Goal: Transaction & Acquisition: Download file/media

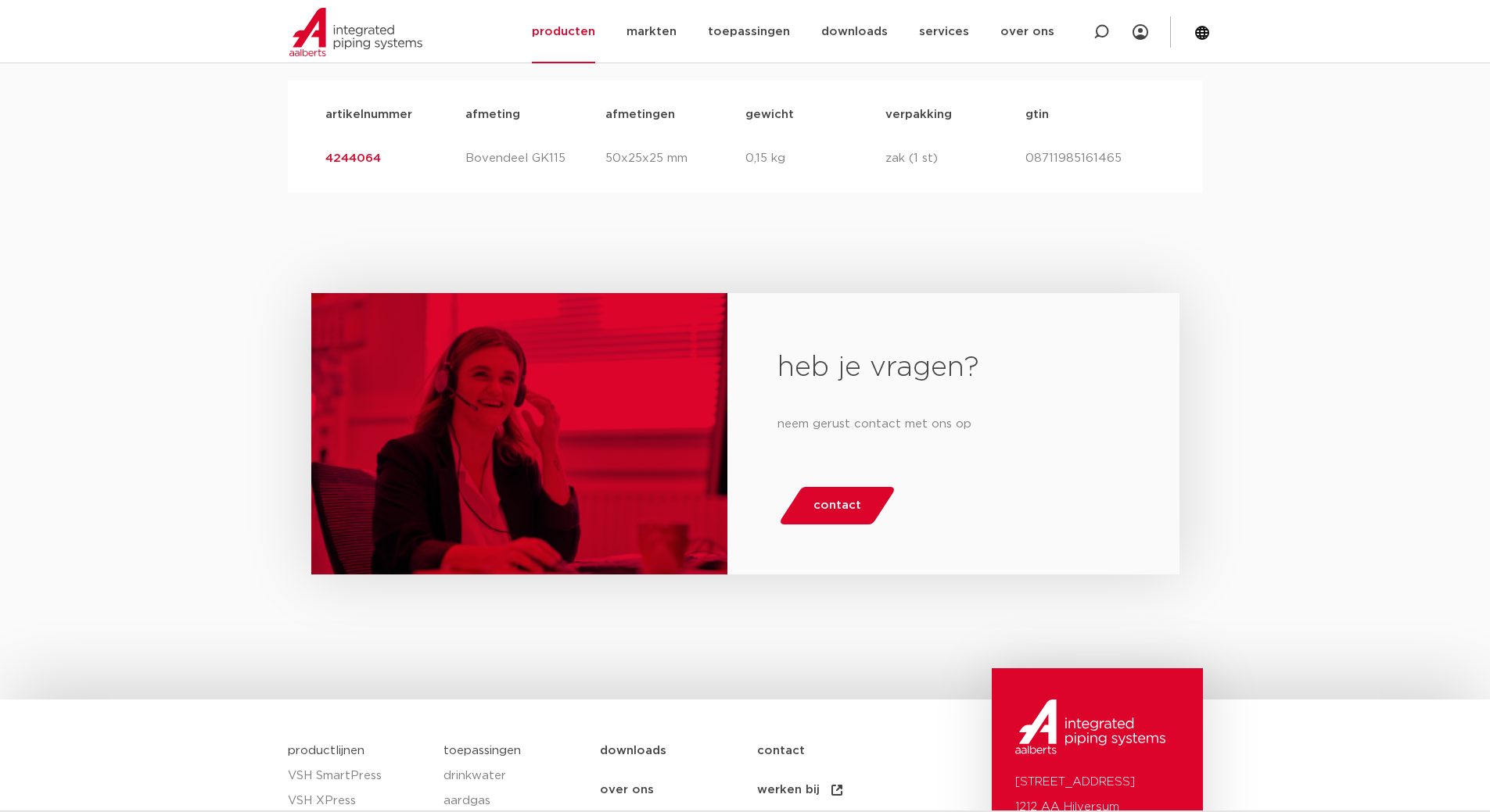
scroll to position [1025, 0]
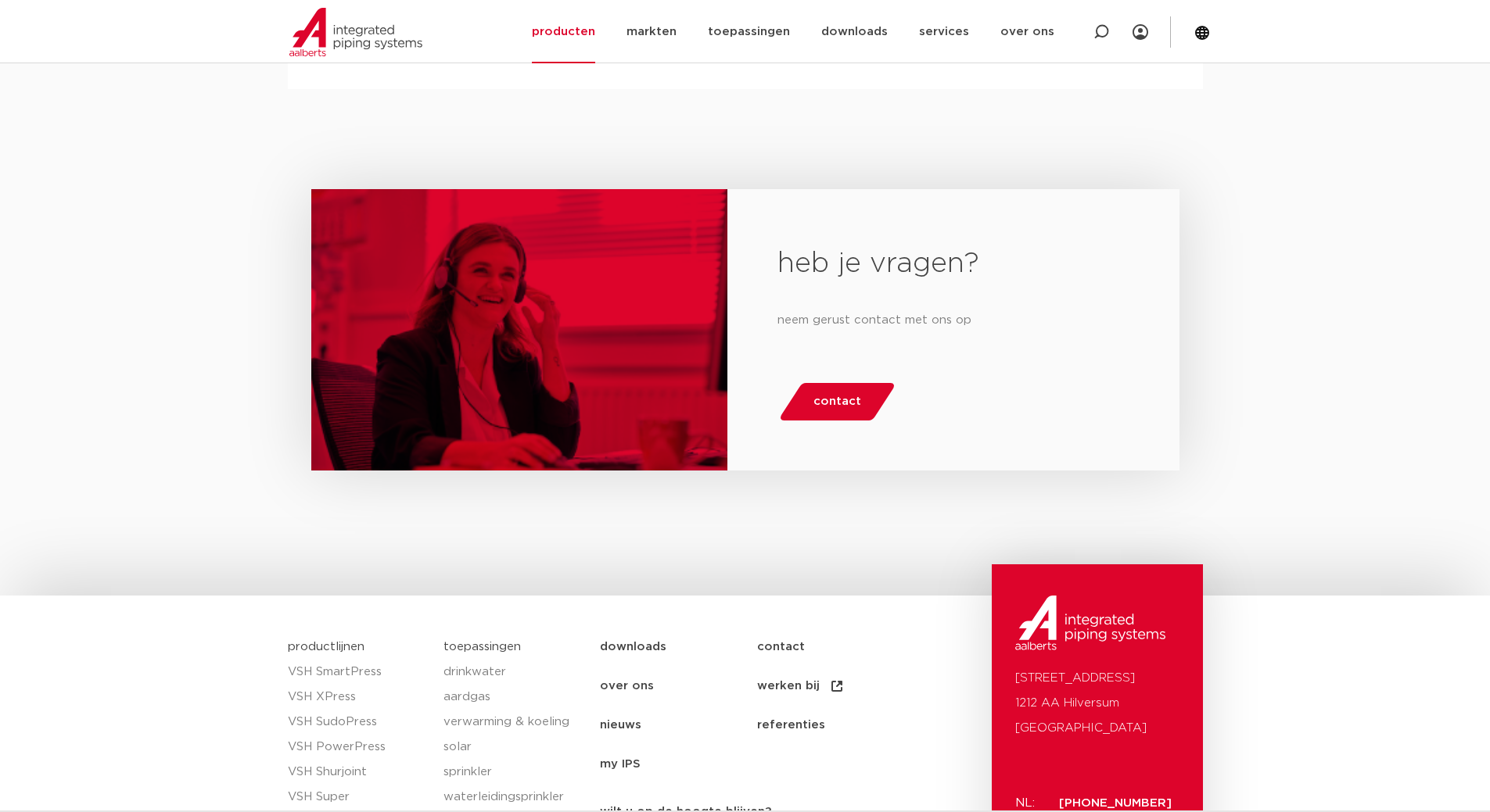
click at [822, 400] on span "contact" at bounding box center [837, 402] width 48 height 25
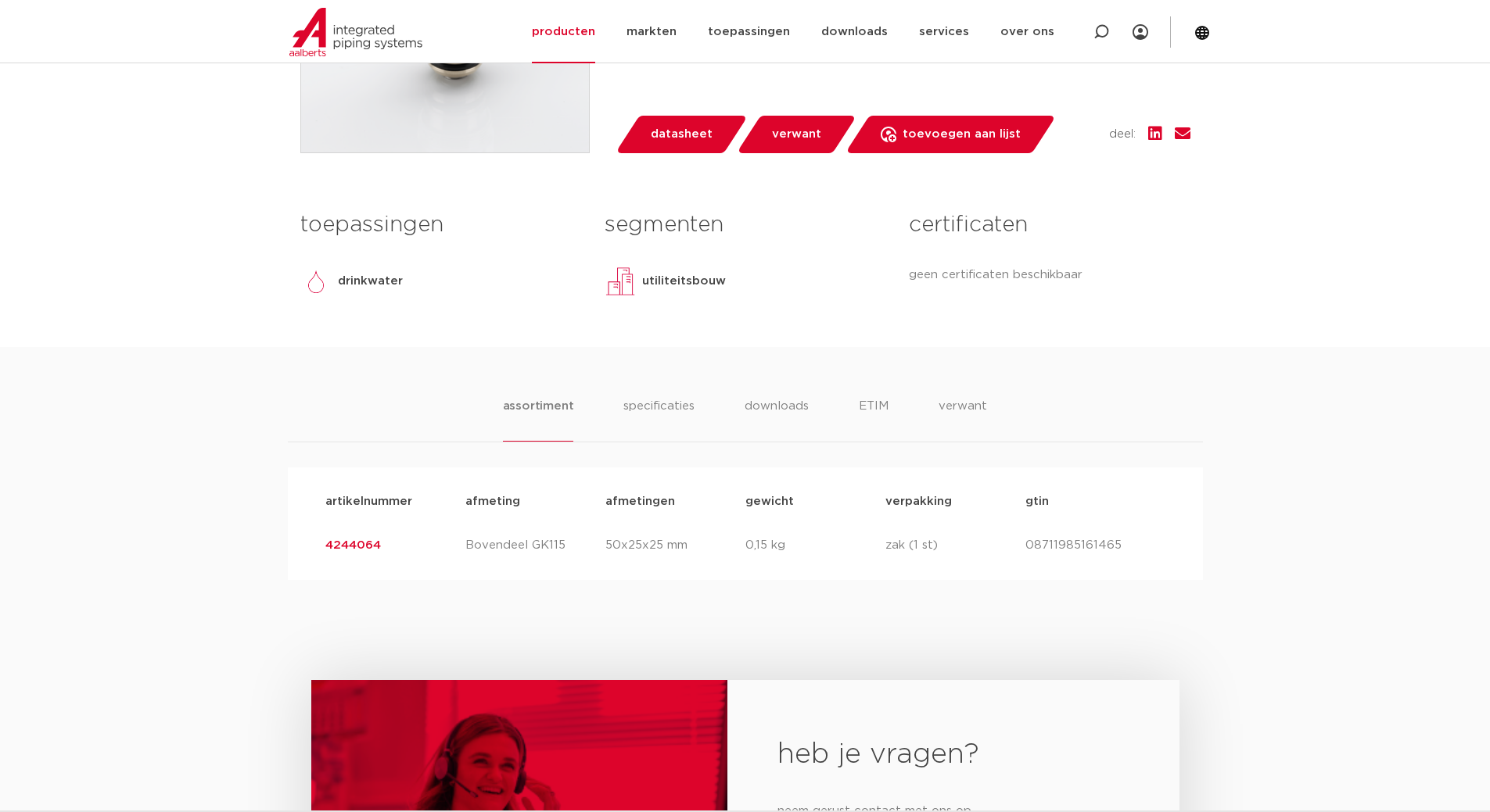
scroll to position [547, 0]
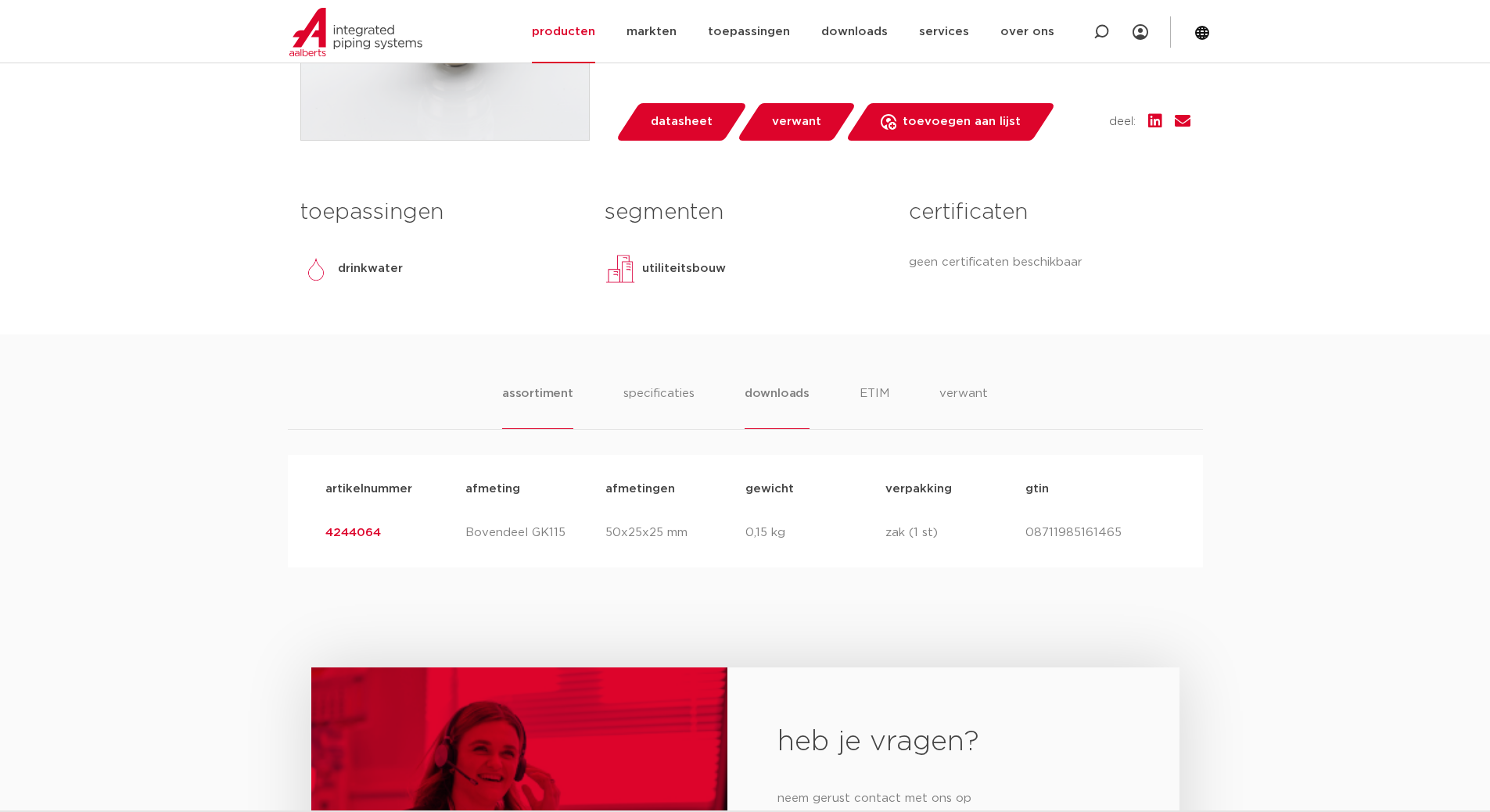
click at [763, 401] on li "downloads" at bounding box center [777, 406] width 65 height 45
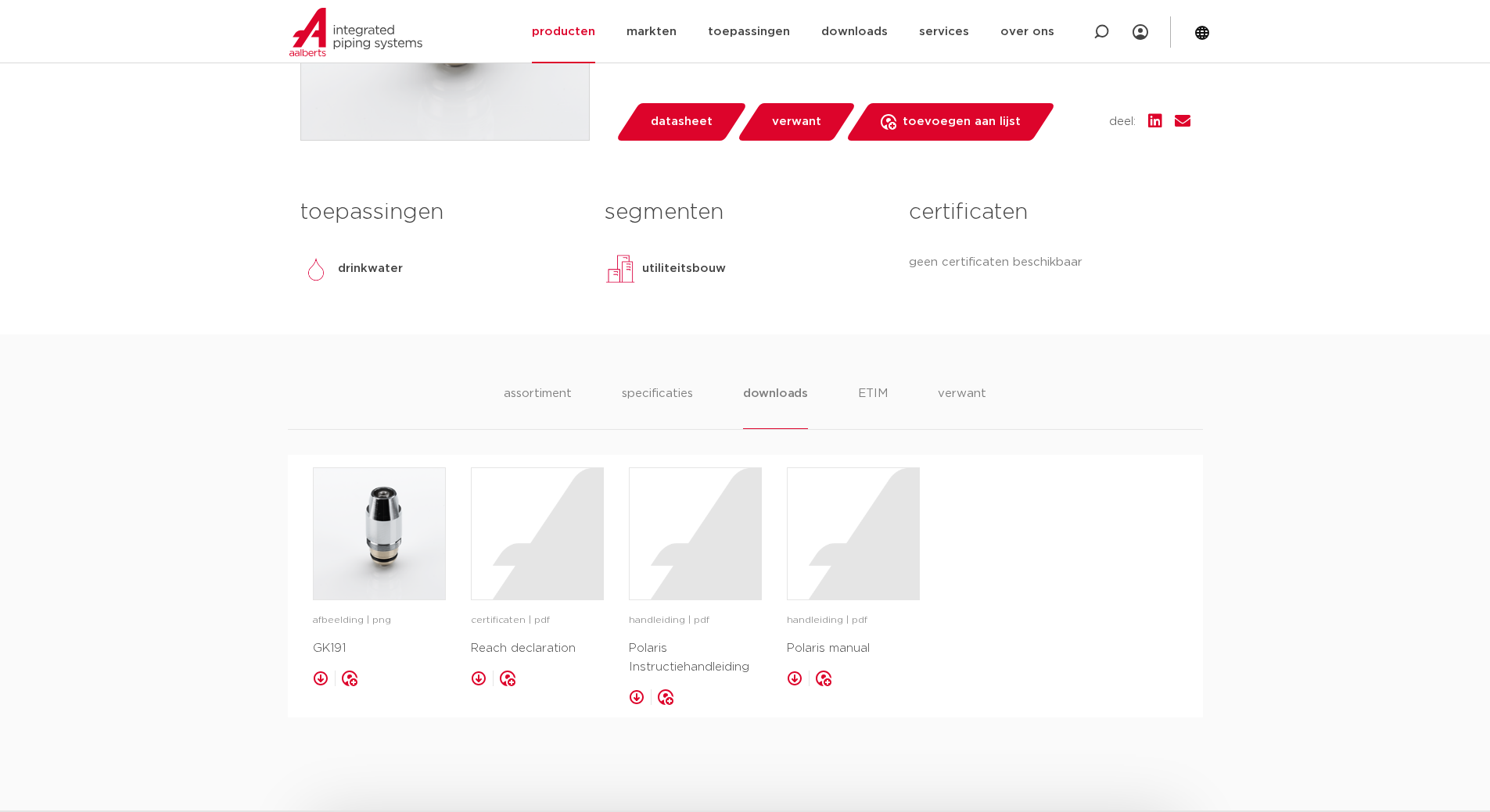
click at [662, 662] on p "Polaris Instructiehandleiding" at bounding box center [695, 658] width 133 height 38
click at [642, 694] on link at bounding box center [637, 698] width 16 height 16
click at [791, 677] on link at bounding box center [795, 678] width 16 height 16
click at [654, 392] on li "specificaties" at bounding box center [656, 406] width 75 height 45
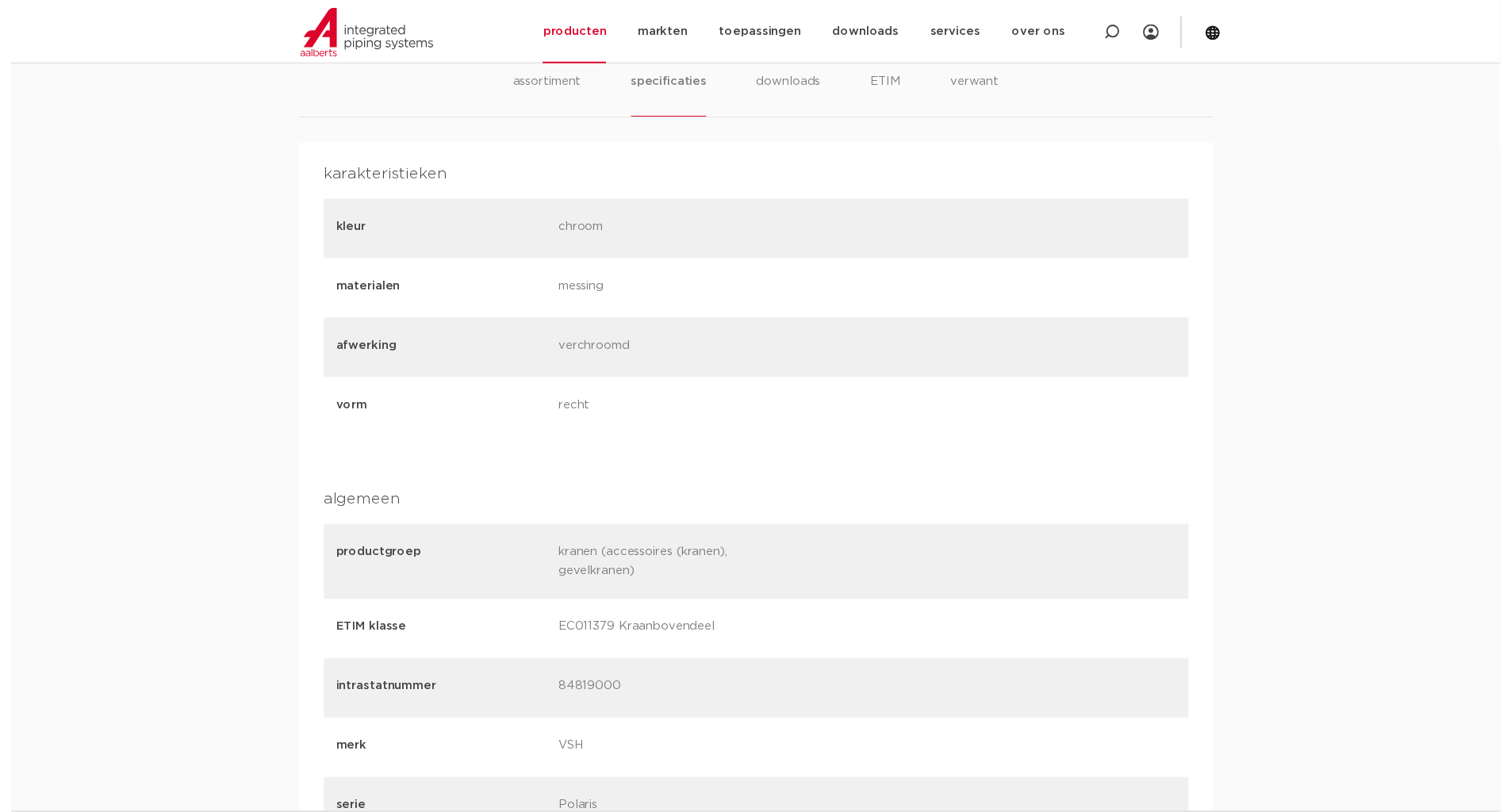
scroll to position [317, 0]
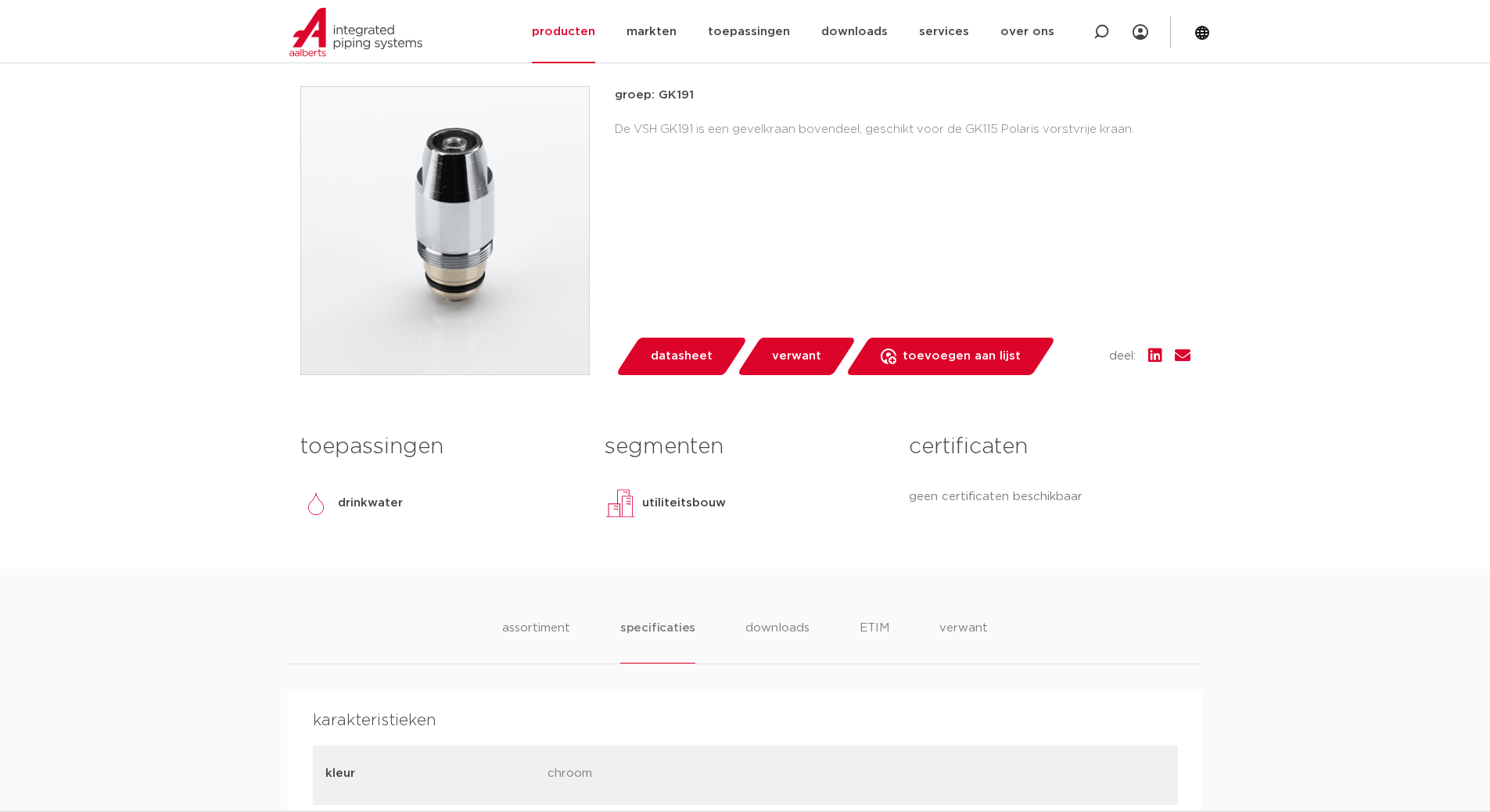
click at [659, 352] on span "datasheet" at bounding box center [681, 357] width 62 height 25
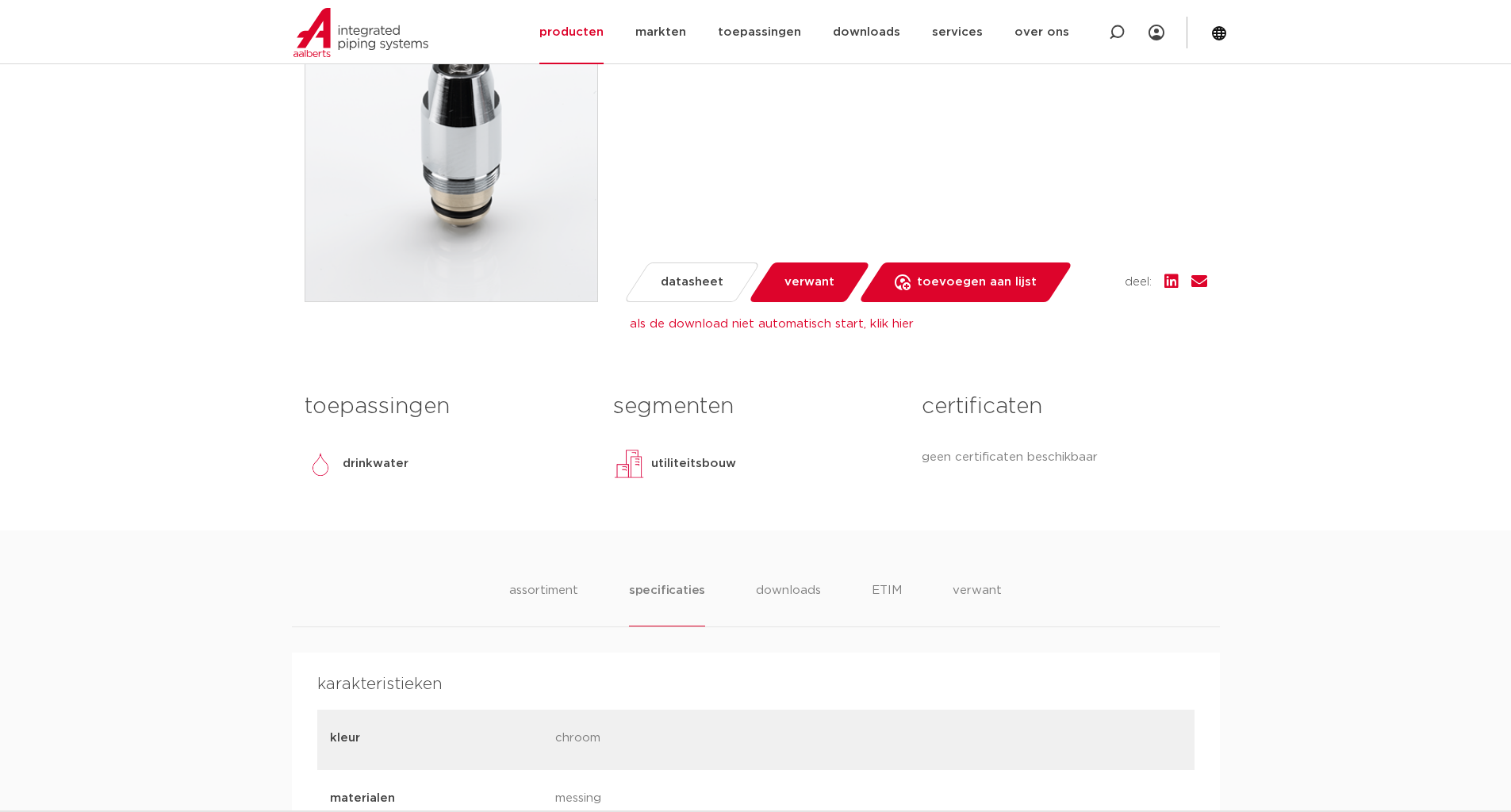
scroll to position [555, 0]
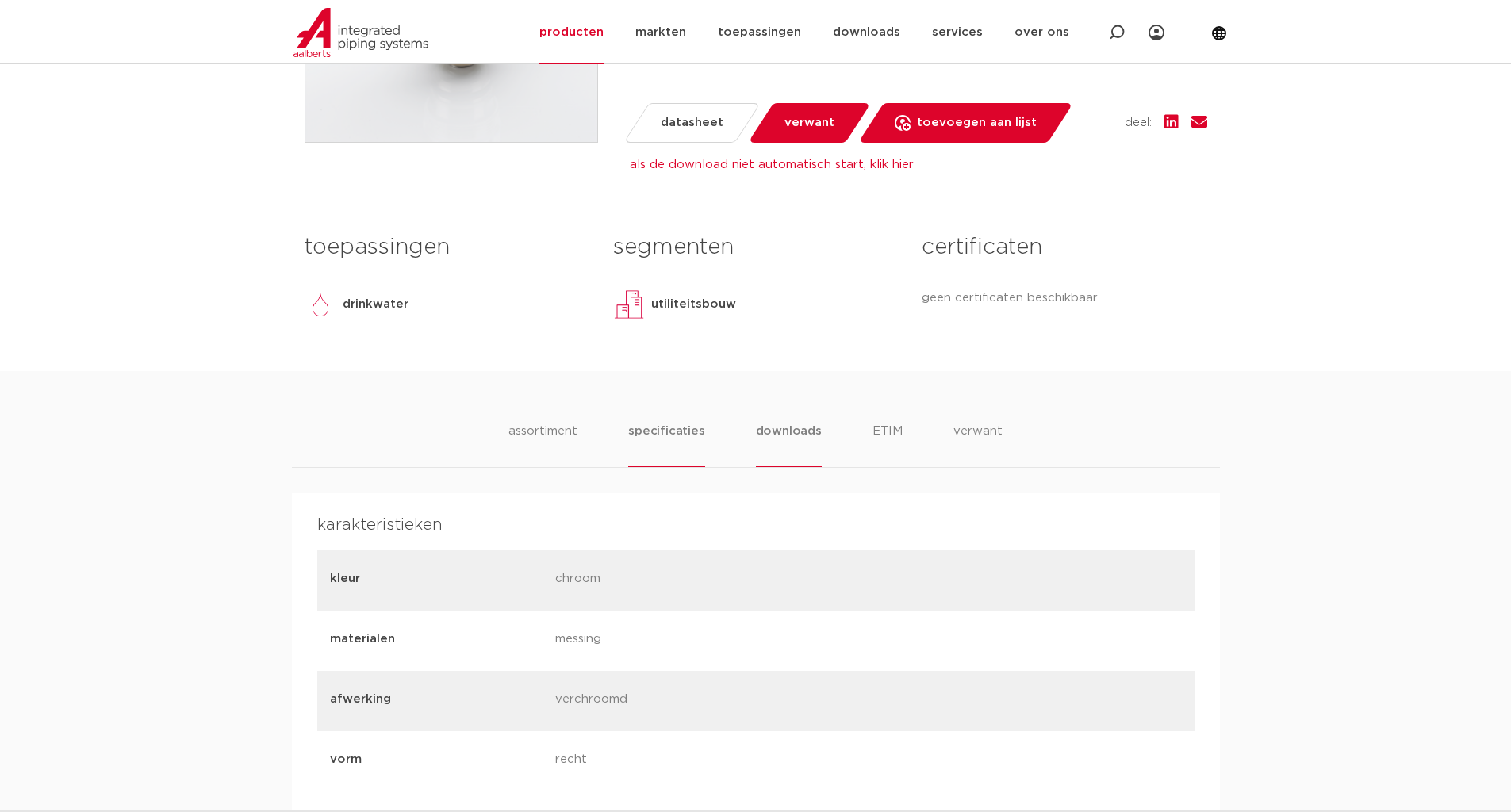
click at [774, 428] on li "downloads" at bounding box center [788, 445] width 66 height 45
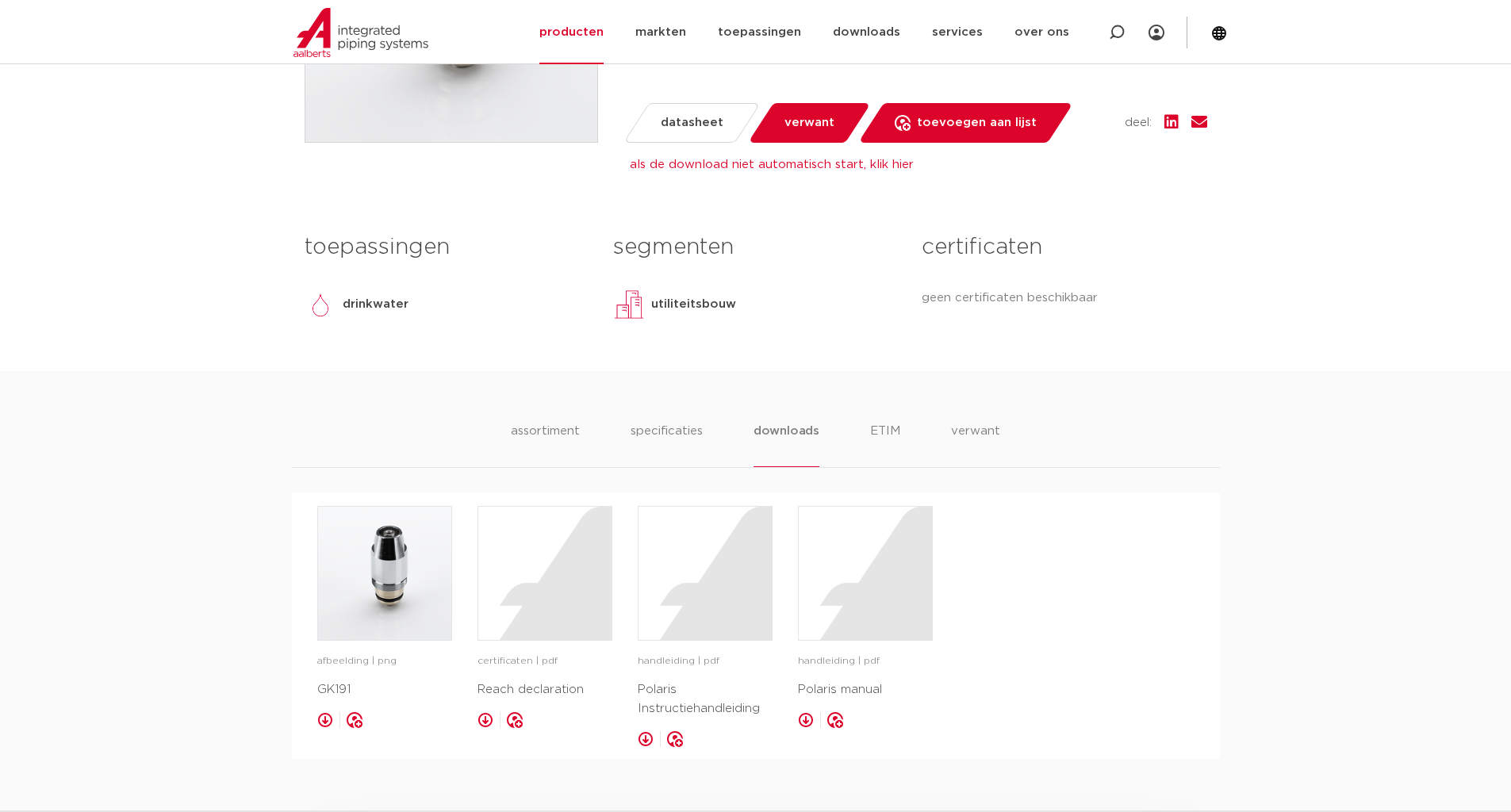
click at [485, 715] on link at bounding box center [485, 720] width 16 height 16
click at [802, 718] on link at bounding box center [806, 720] width 16 height 16
